Goal: Communication & Community: Answer question/provide support

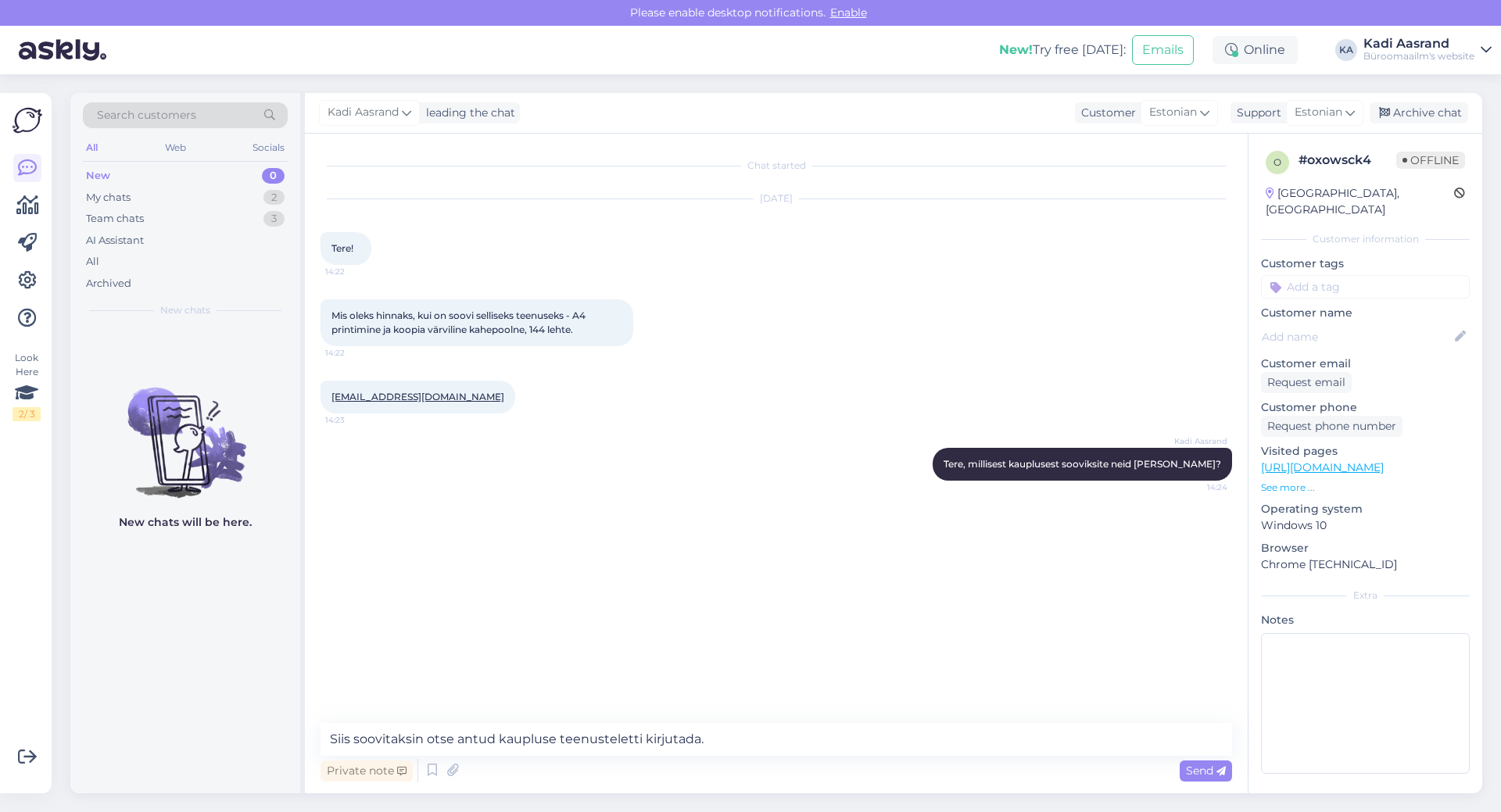
click at [718, 664] on div "Chat started [DATE] Tere! 14:22 Mis oleks hinnaks, kui on soovi selliseks teenu…" at bounding box center [783, 429] width 925 height 560
click at [743, 738] on textarea "Siis soovitaksin otse antud kaupluse teenusteletti kirjutada." at bounding box center [777, 739] width 912 height 33
drag, startPoint x: 740, startPoint y: 737, endPoint x: 287, endPoint y: 730, distance: 453.1
click at [287, 730] on div "Search customers All Web Socials New 0 My chats 2 Team chats 3 AI Assistant All…" at bounding box center [776, 443] width 1412 height 700
drag, startPoint x: 332, startPoint y: 240, endPoint x: 326, endPoint y: 245, distance: 7.8
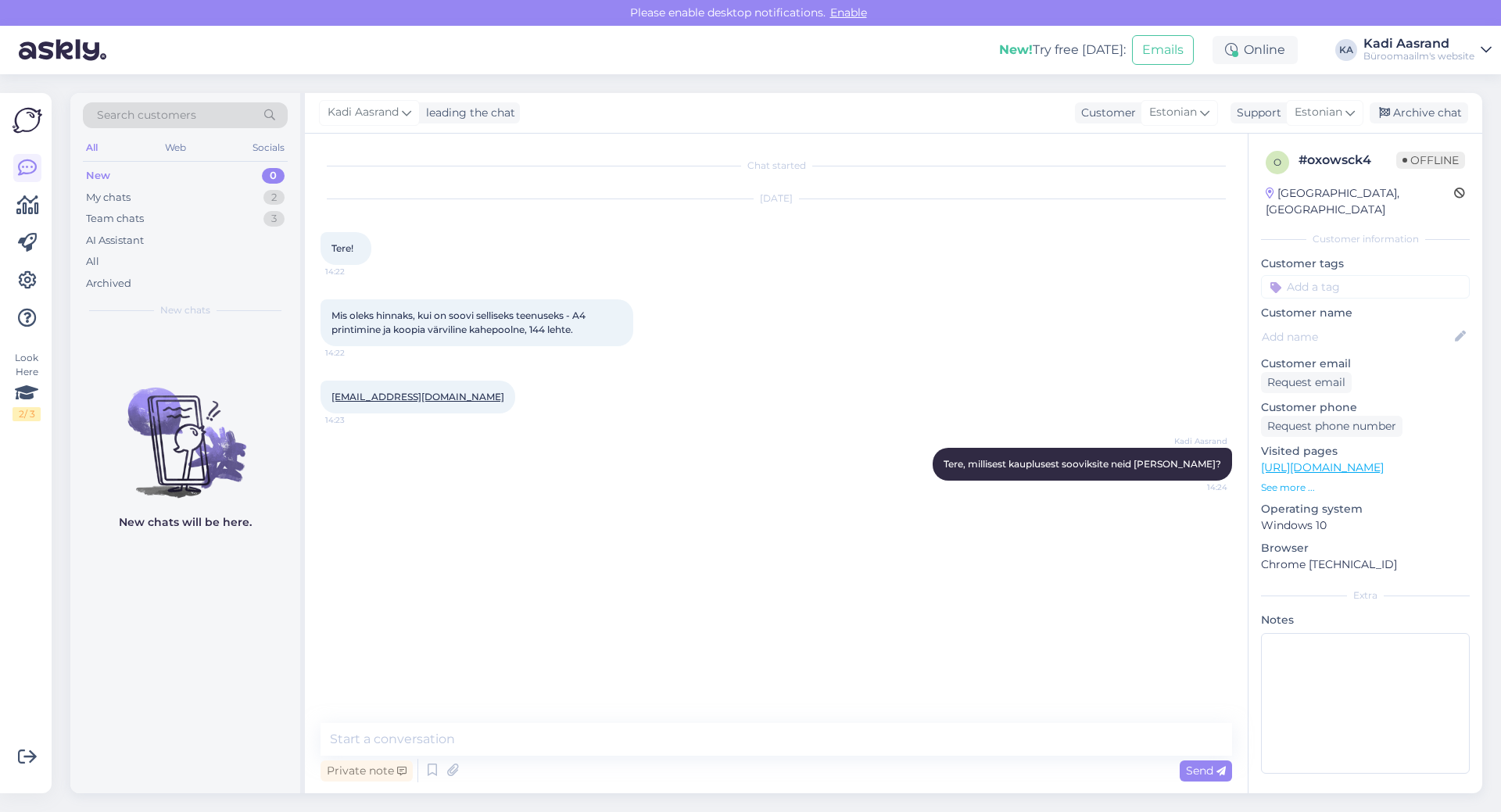
click at [329, 244] on div "Tere! 14:22" at bounding box center [345, 248] width 50 height 33
drag, startPoint x: 329, startPoint y: 248, endPoint x: 467, endPoint y: 394, distance: 200.9
click at [467, 394] on div "Chat started [DATE] Tere! 14:22 Mis oleks hinnaks, kui on soovi selliseks teenu…" at bounding box center [783, 429] width 925 height 560
copy div "Tere! 14:22 Mis oleks hinnaks, kui on soovi selliseks teenuseks - A4 printimine…"
click at [1432, 105] on div "Archive chat" at bounding box center [1419, 113] width 98 height 21
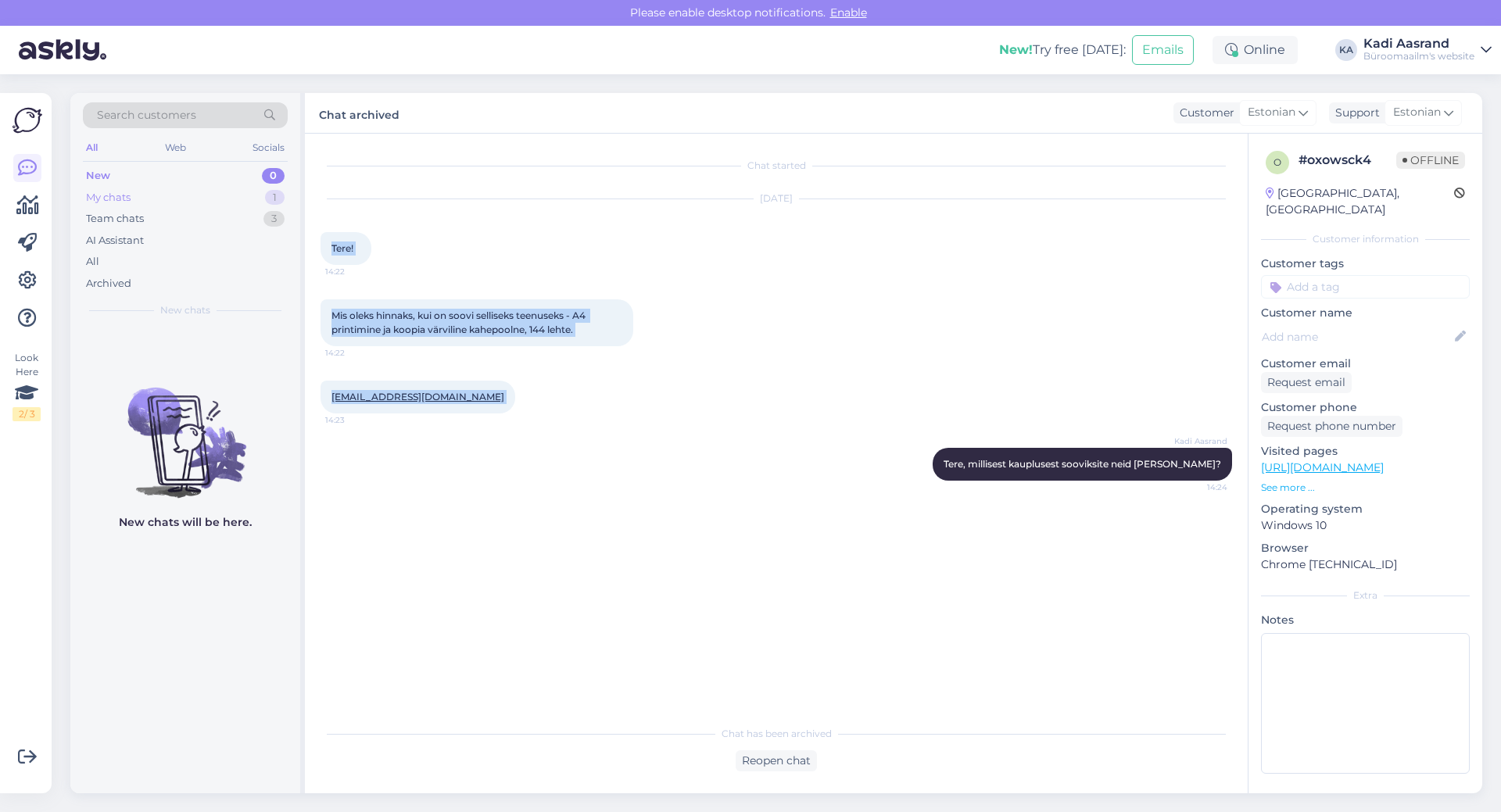
click at [213, 192] on div "My chats 1" at bounding box center [185, 197] width 205 height 22
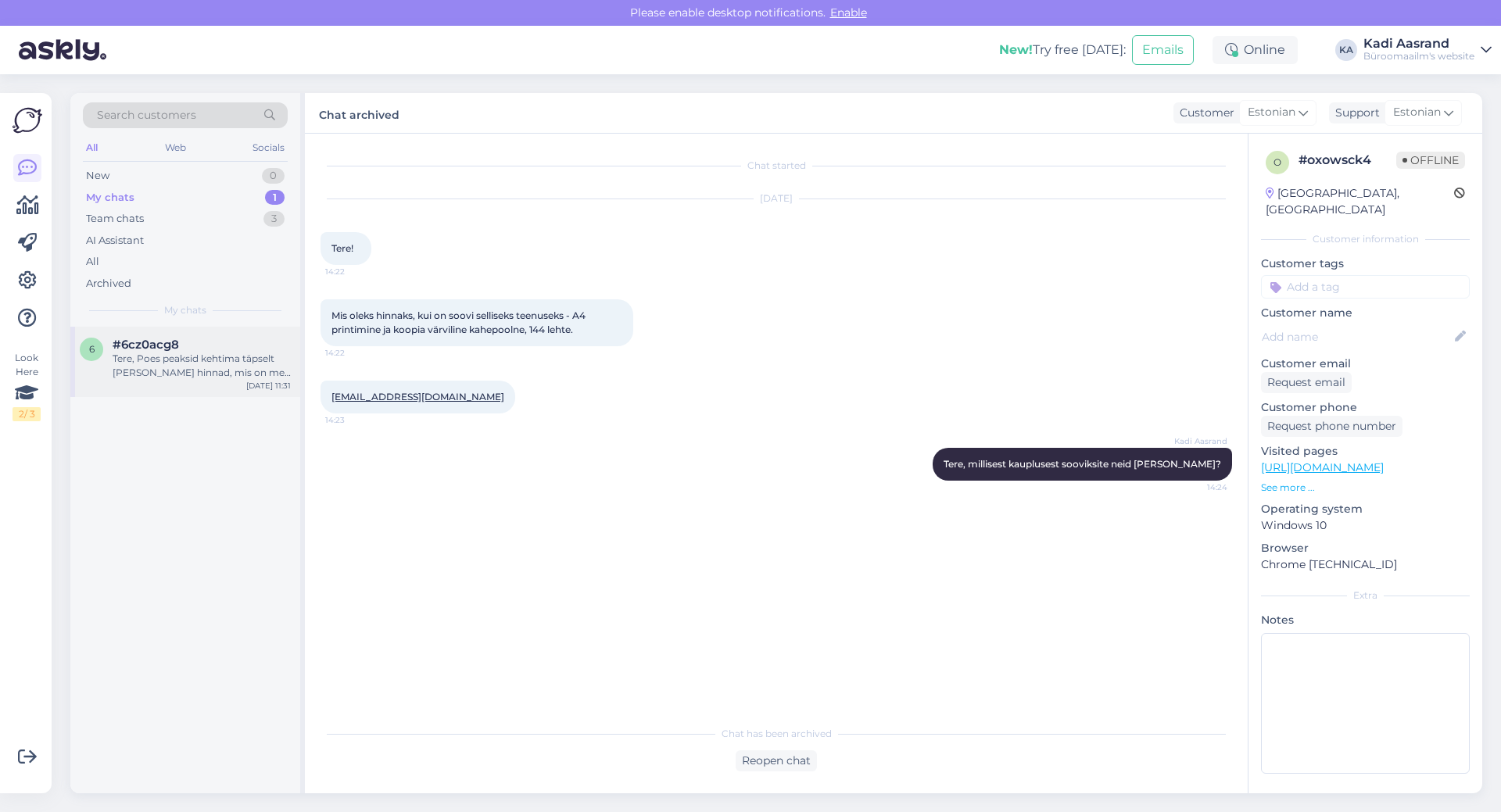
click at [229, 367] on div "Tere, Poes peaksid kehtima täpselt [PERSON_NAME] hinnad, mis on meil e-poes." at bounding box center [201, 366] width 178 height 28
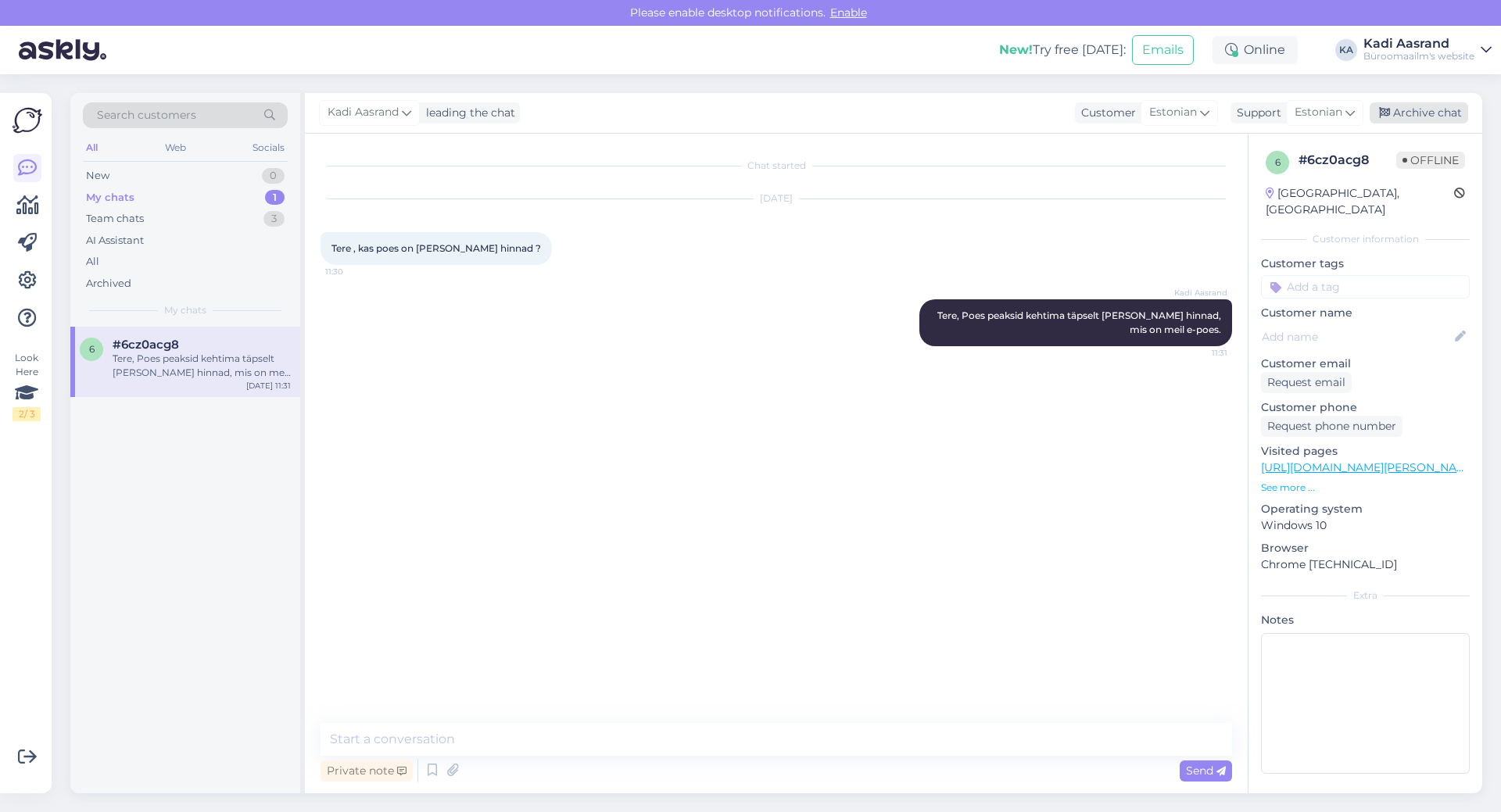
click at [1416, 111] on div "Archive chat" at bounding box center [1419, 113] width 98 height 21
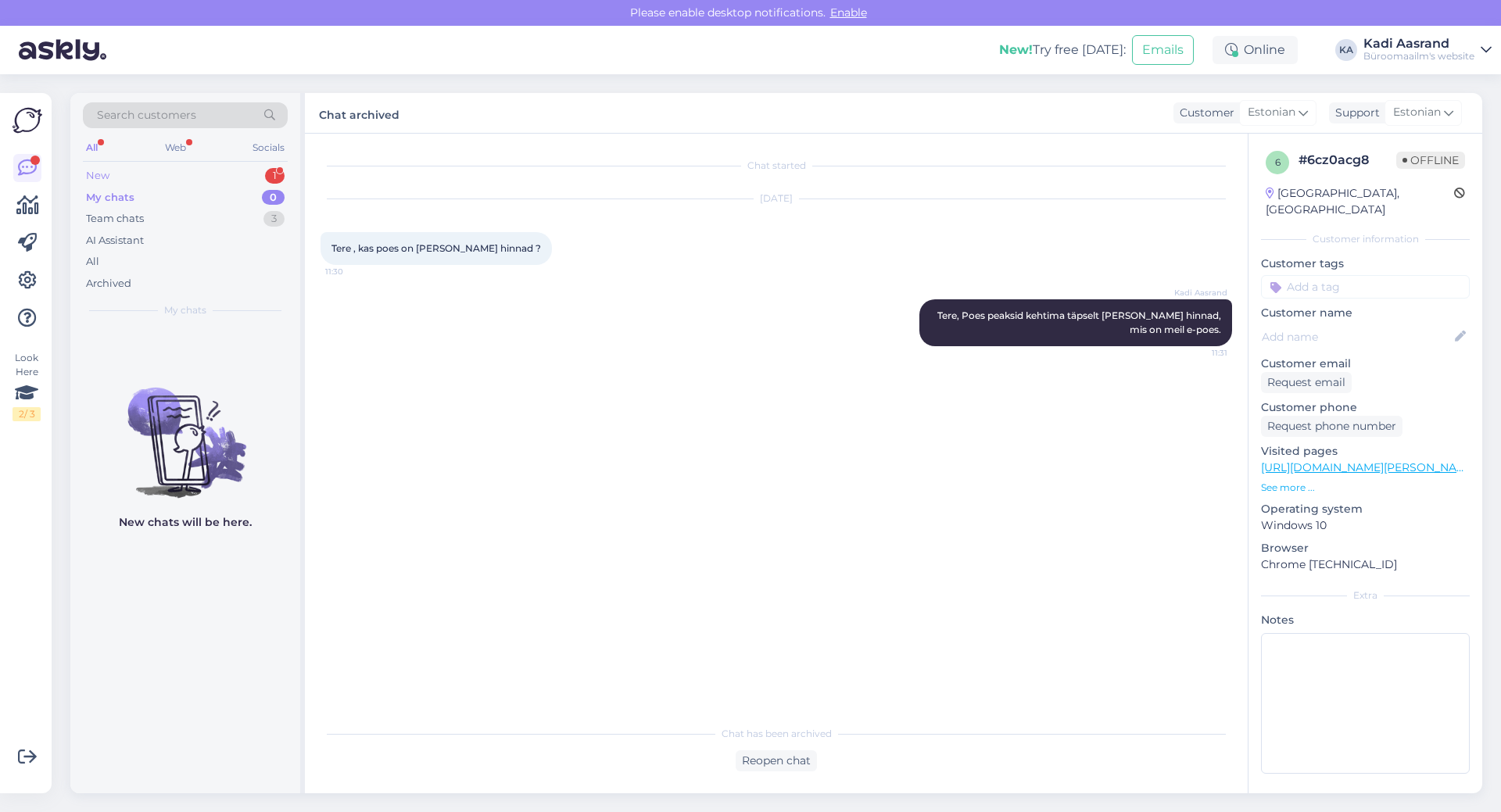
click at [158, 170] on div "New 1" at bounding box center [185, 175] width 205 height 22
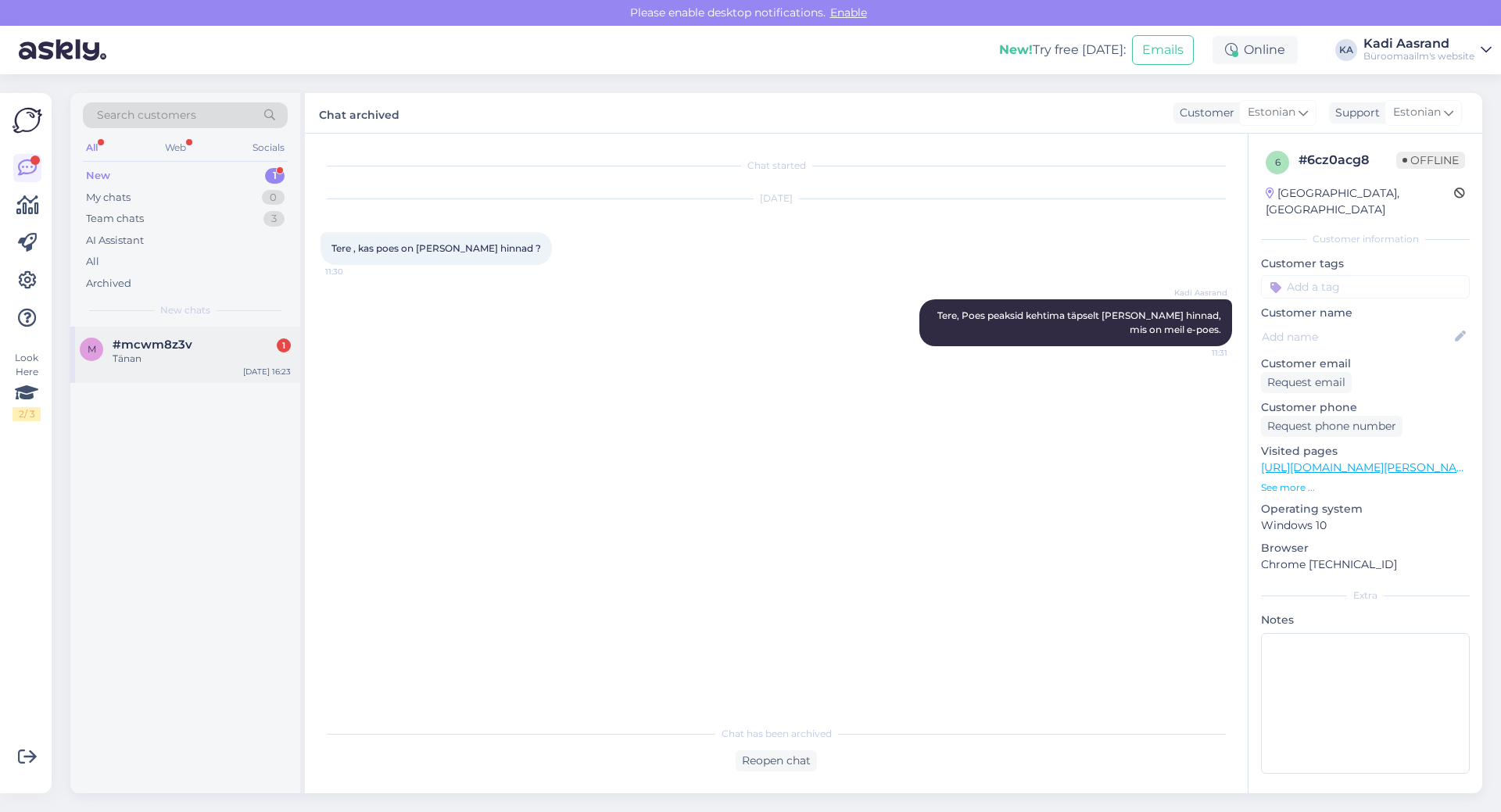
click at [201, 334] on div "m #mcwm8z3v 1 Tänan [DATE] 16:23" at bounding box center [185, 355] width 230 height 57
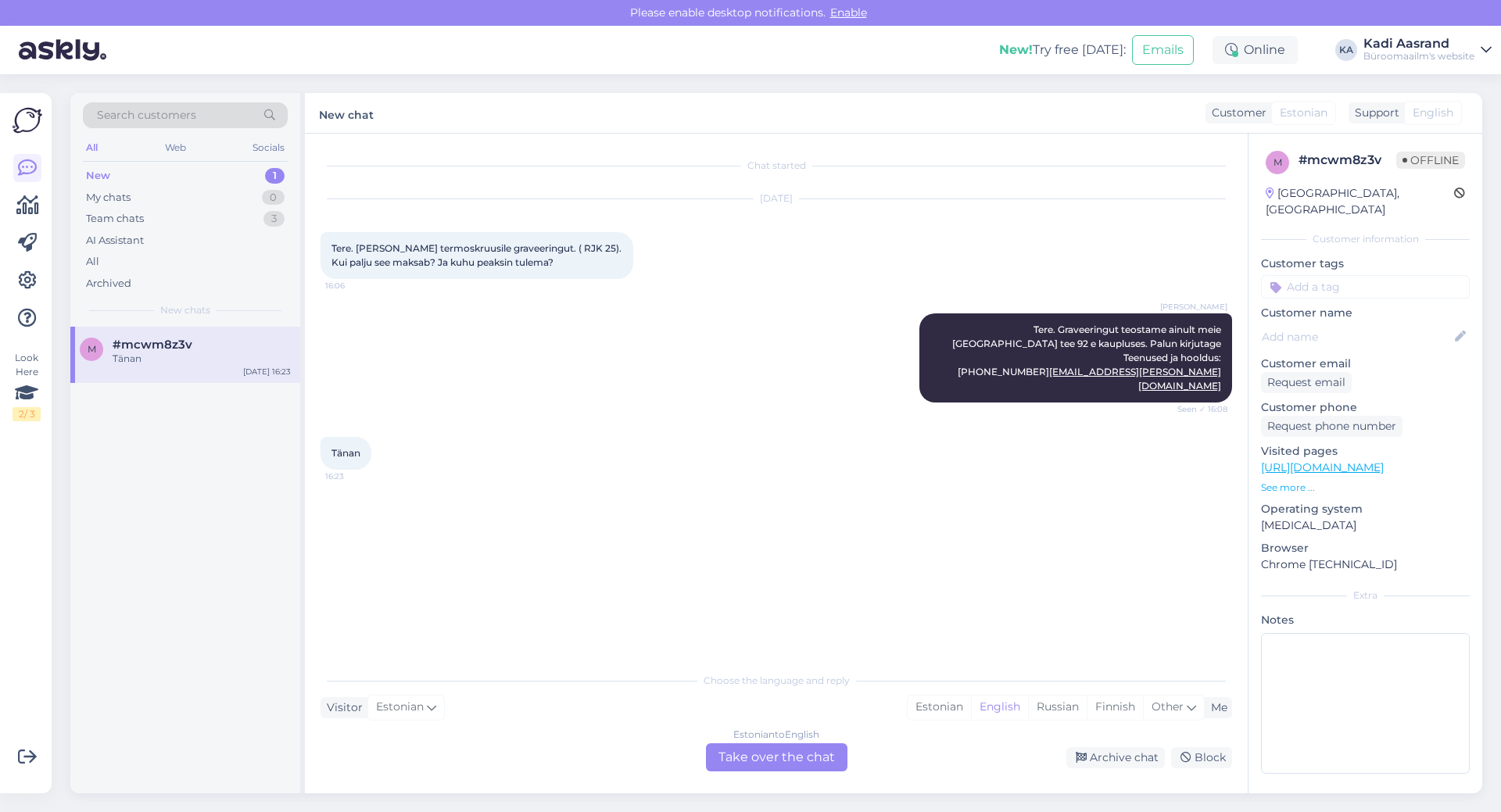
click at [718, 511] on div "Chat started [DATE] Tere. [PERSON_NAME] termoskruusile graveeringut. ( RJK 25).…" at bounding box center [783, 400] width 925 height 501
click at [528, 477] on div "Chat started [DATE] Tere. [PERSON_NAME] termoskruusile graveeringut. ( RJK 25).…" at bounding box center [783, 400] width 925 height 501
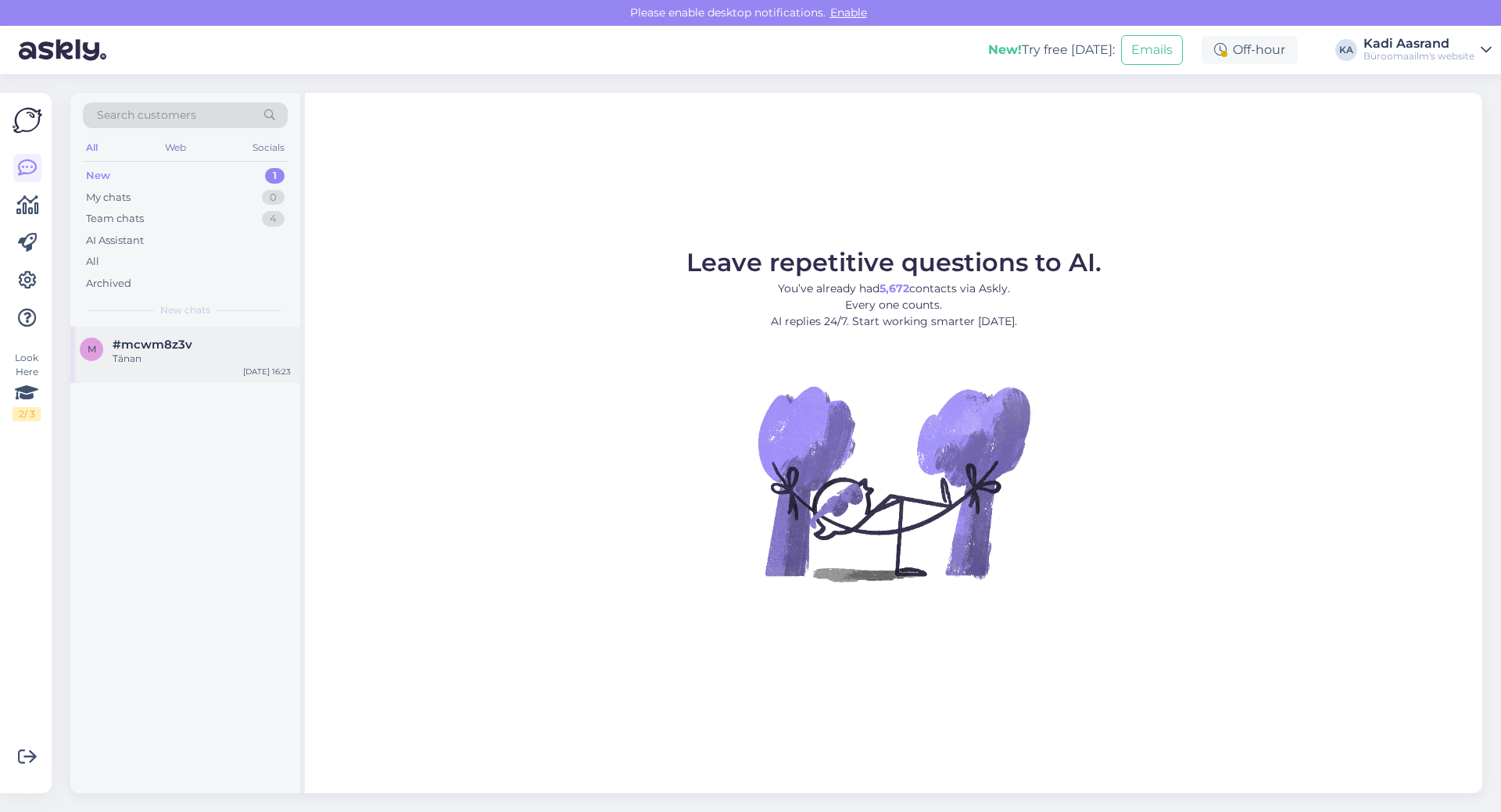
click at [197, 339] on div "#mcwm8z3v" at bounding box center [201, 344] width 178 height 14
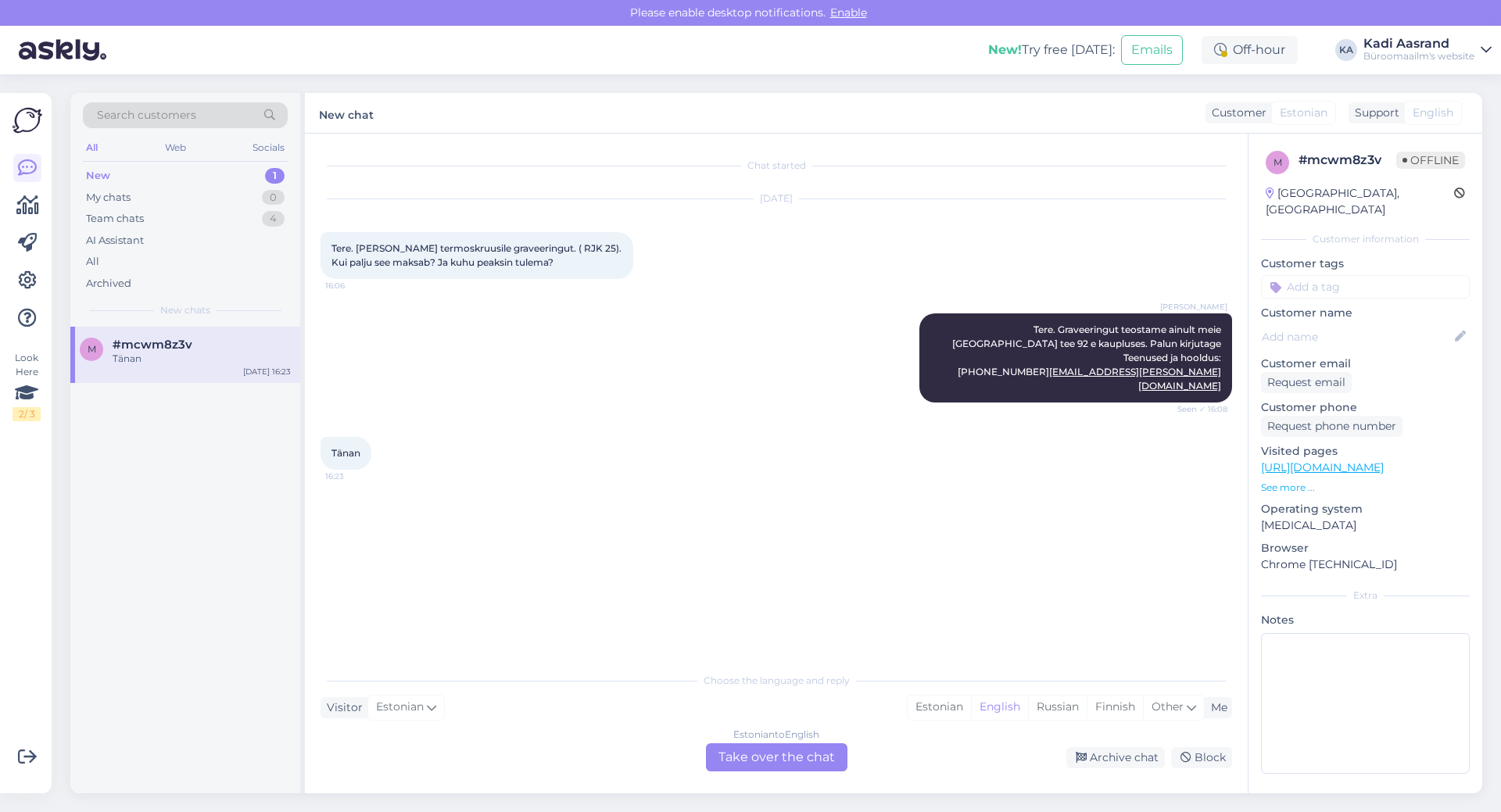
click at [619, 345] on div "[PERSON_NAME] Tere. Graveeringut teostame ainult meie [GEOGRAPHIC_DATA] tee 92 …" at bounding box center [777, 359] width 912 height 124
